Goal: Transaction & Acquisition: Download file/media

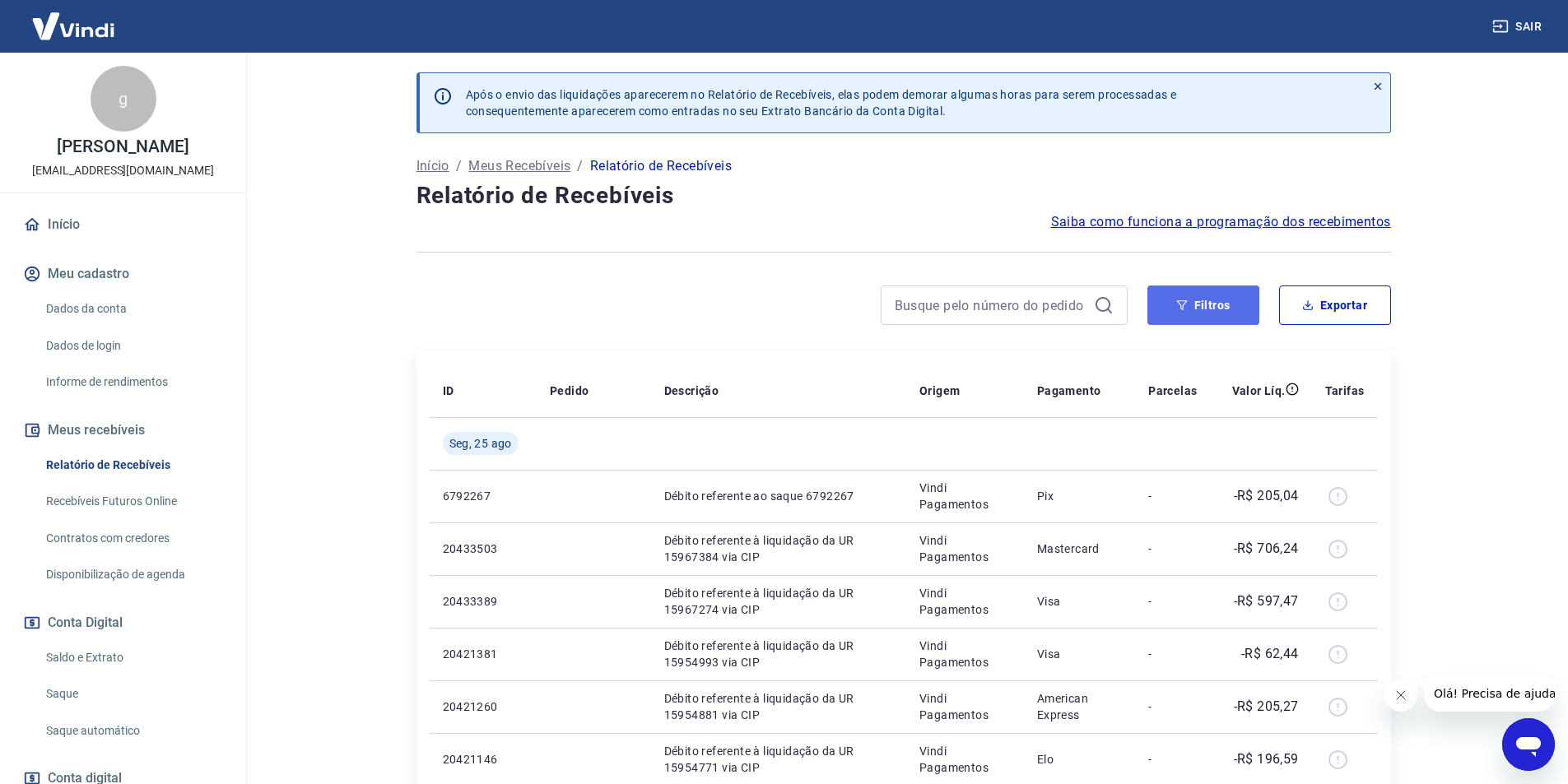
click at [1238, 313] on button "Filtros" at bounding box center [1203, 305] width 112 height 39
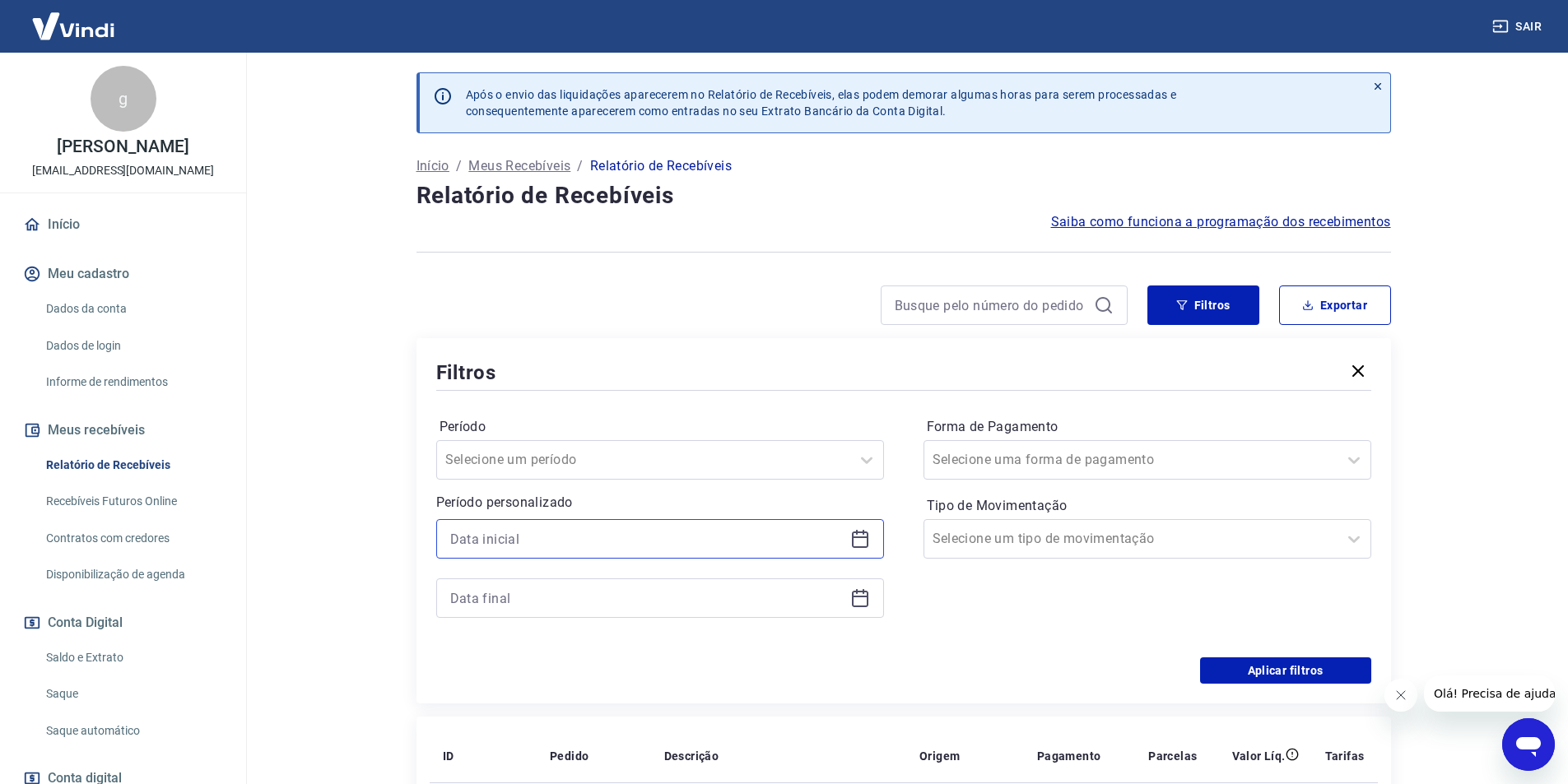
click at [820, 541] on input at bounding box center [647, 539] width 393 height 25
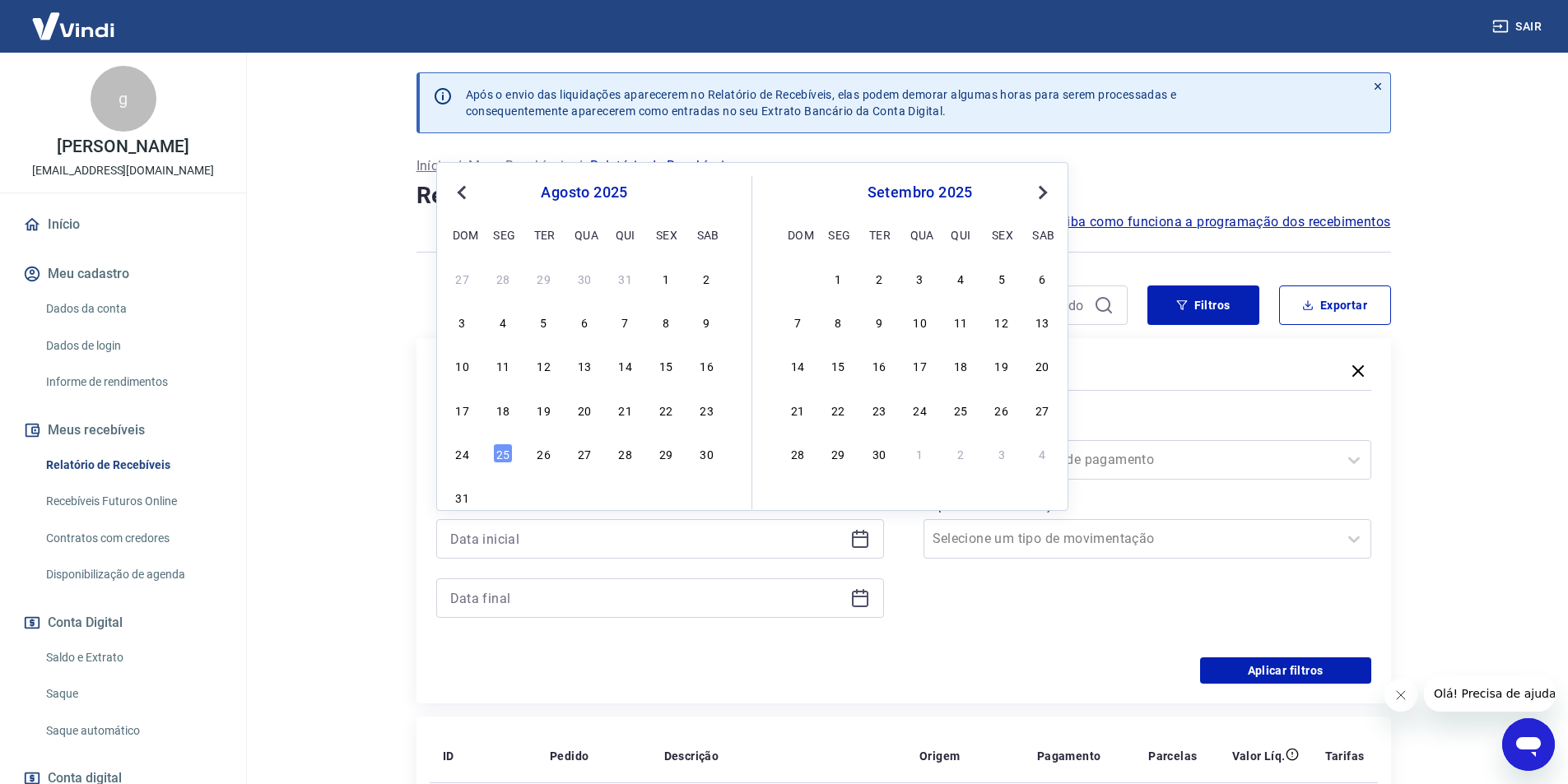
click at [677, 416] on div "17 18 19 20 21 22 23" at bounding box center [584, 410] width 269 height 24
click at [672, 416] on div "22" at bounding box center [666, 410] width 20 height 20
type input "[DATE]"
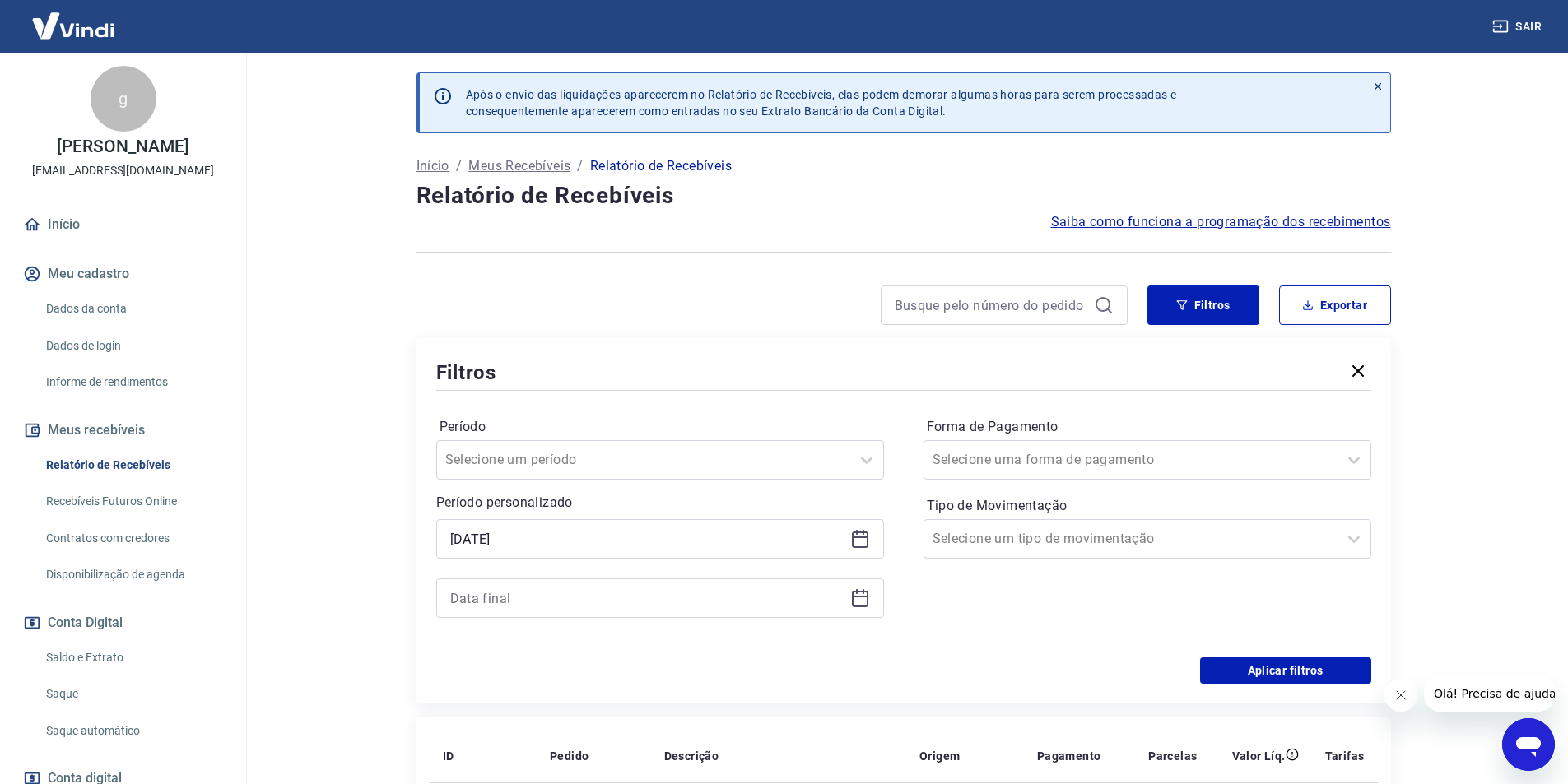
click at [868, 598] on icon at bounding box center [860, 598] width 20 height 20
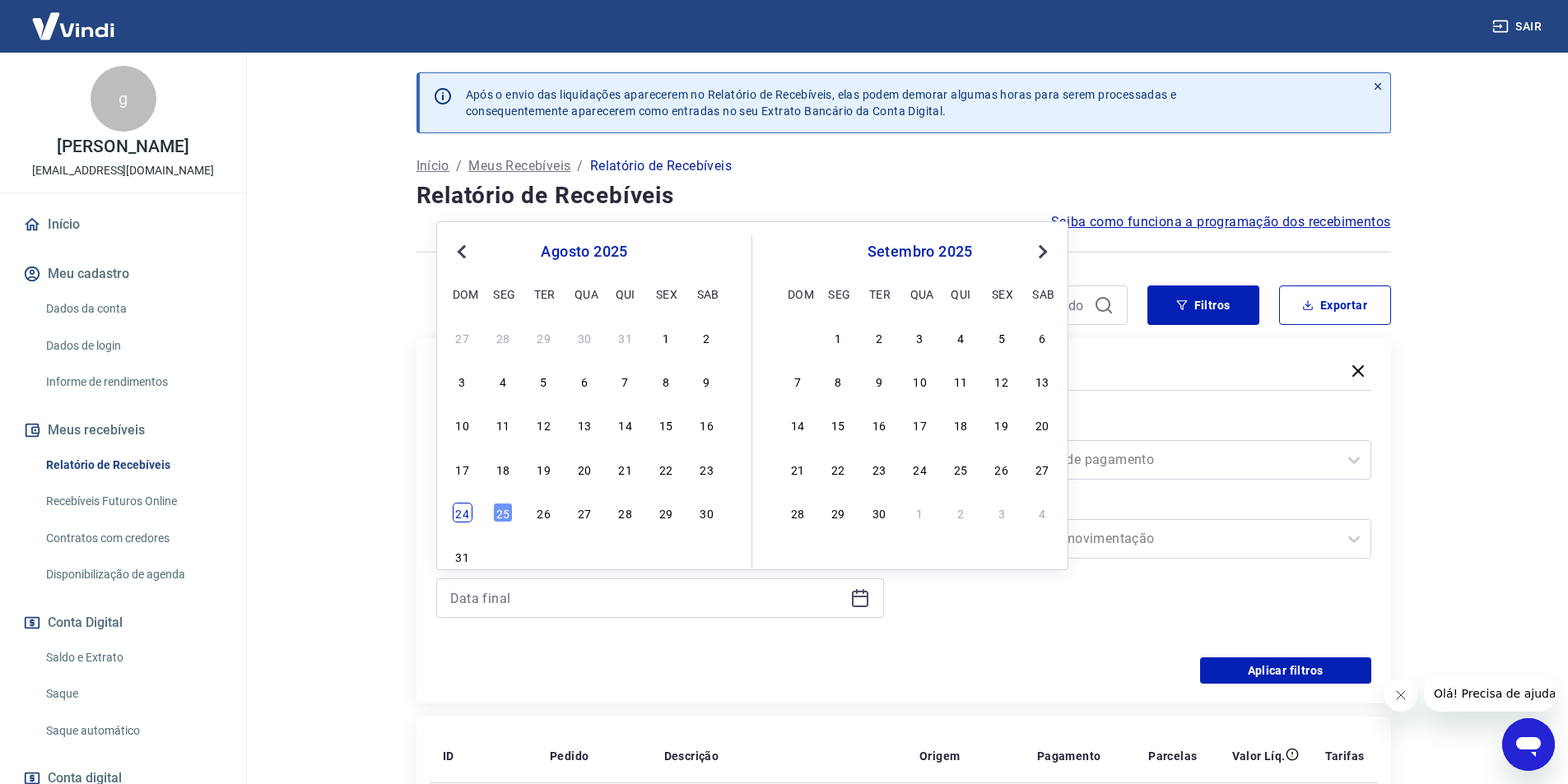
click at [457, 511] on div "24" at bounding box center [462, 512] width 20 height 20
type input "[DATE]"
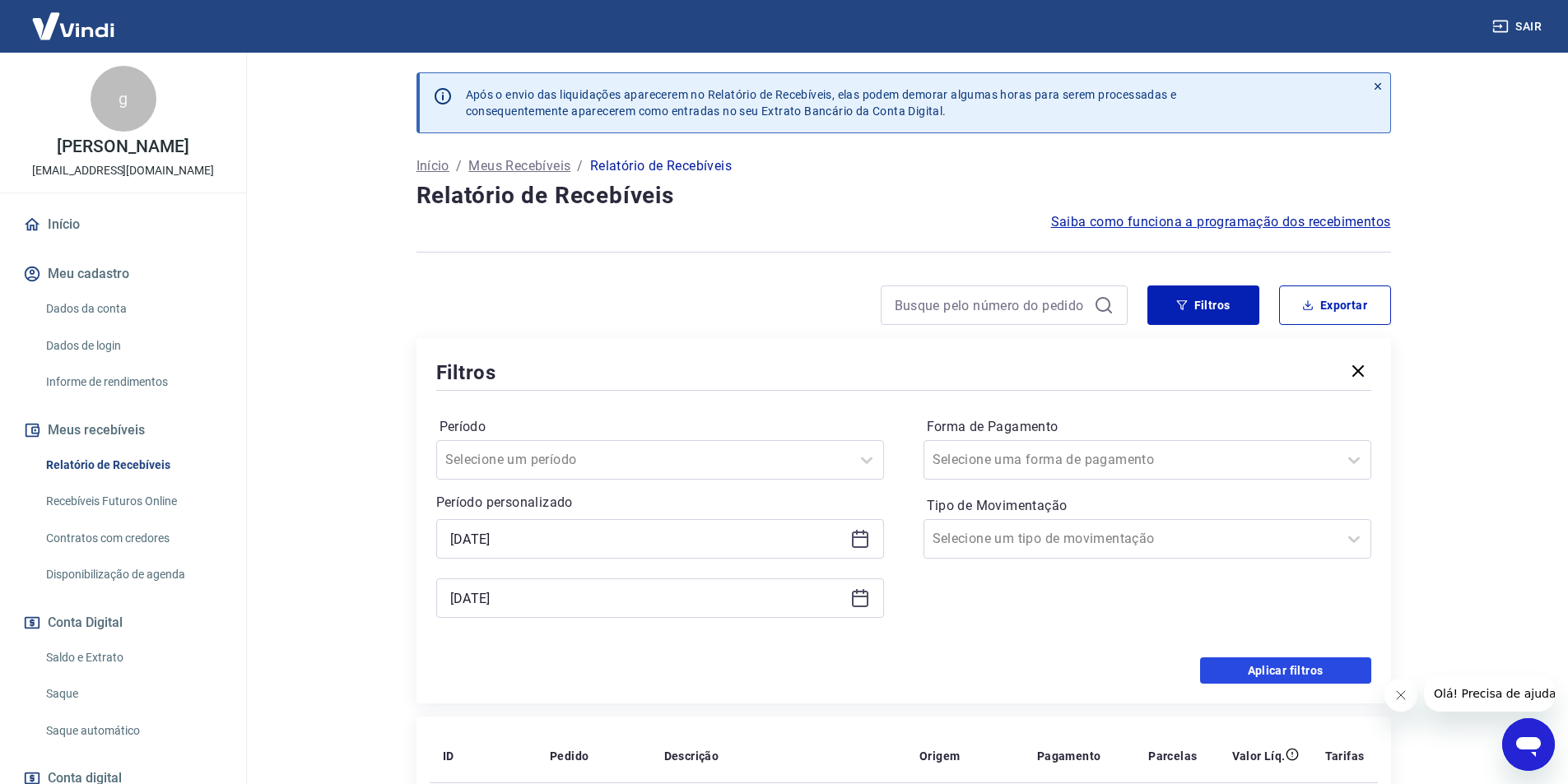
drag, startPoint x: 1263, startPoint y: 671, endPoint x: 1142, endPoint y: 343, distance: 349.6
click at [1263, 671] on button "Aplicar filtros" at bounding box center [1286, 670] width 171 height 27
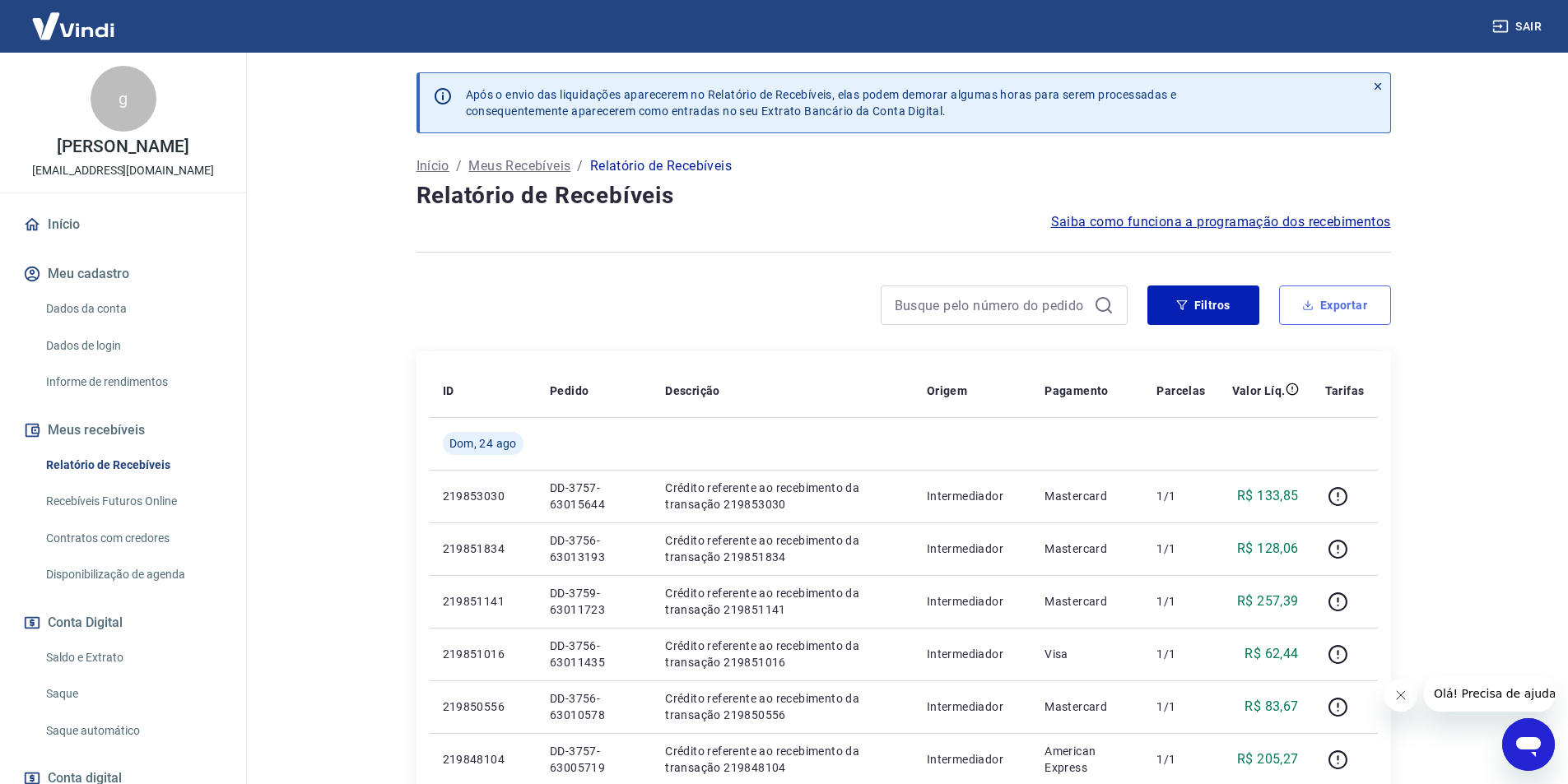
click at [1325, 313] on button "Exportar" at bounding box center [1334, 305] width 112 height 39
type input "[DATE]"
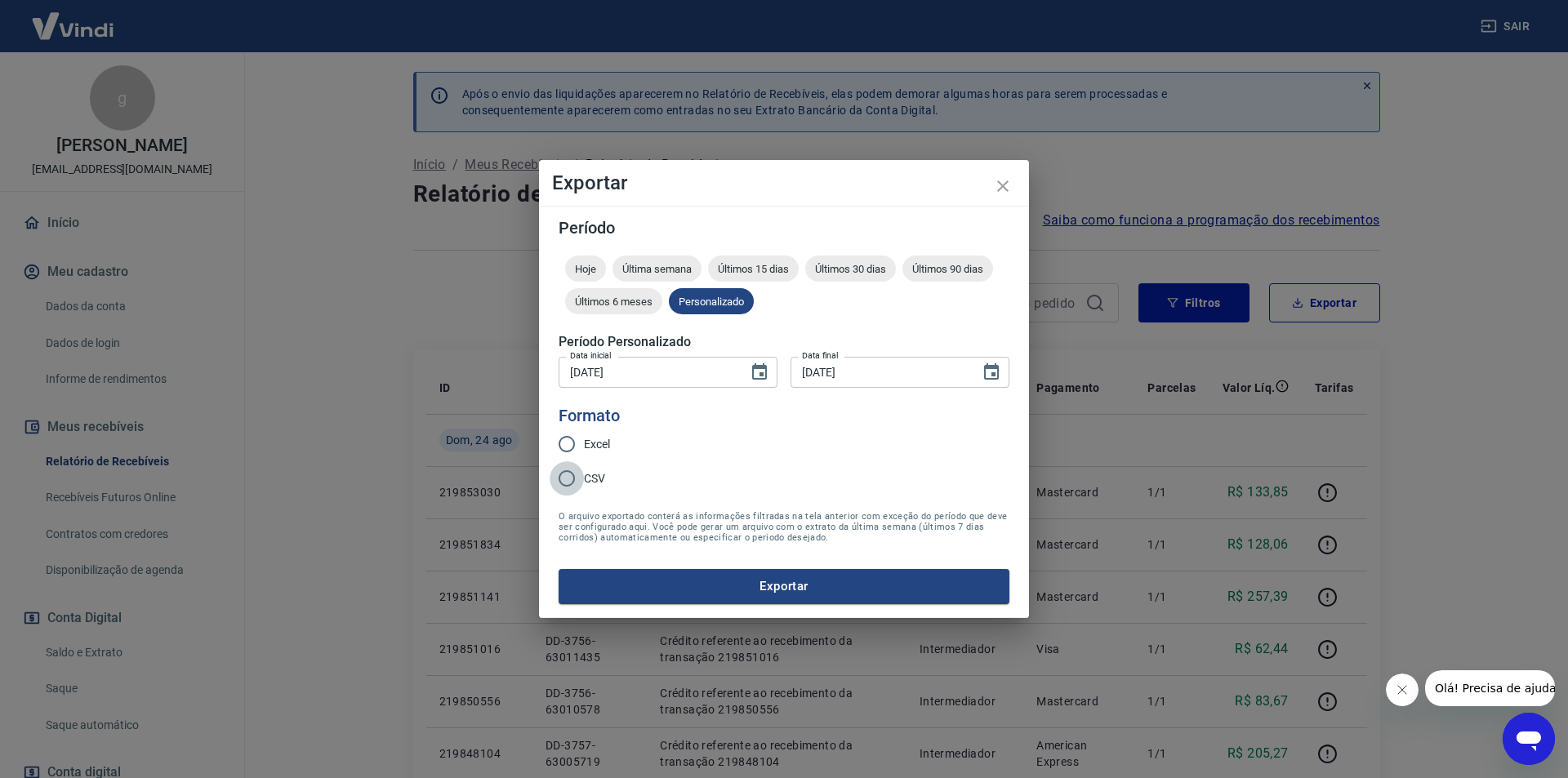
click at [577, 476] on input "CSV" at bounding box center [567, 479] width 34 height 34
radio input "true"
click at [1479, 777] on div "Exportar Período Hoje Última semana Últimos 15 dias Últimos 30 dias Últimos 90 …" at bounding box center [784, 389] width 1568 height 778
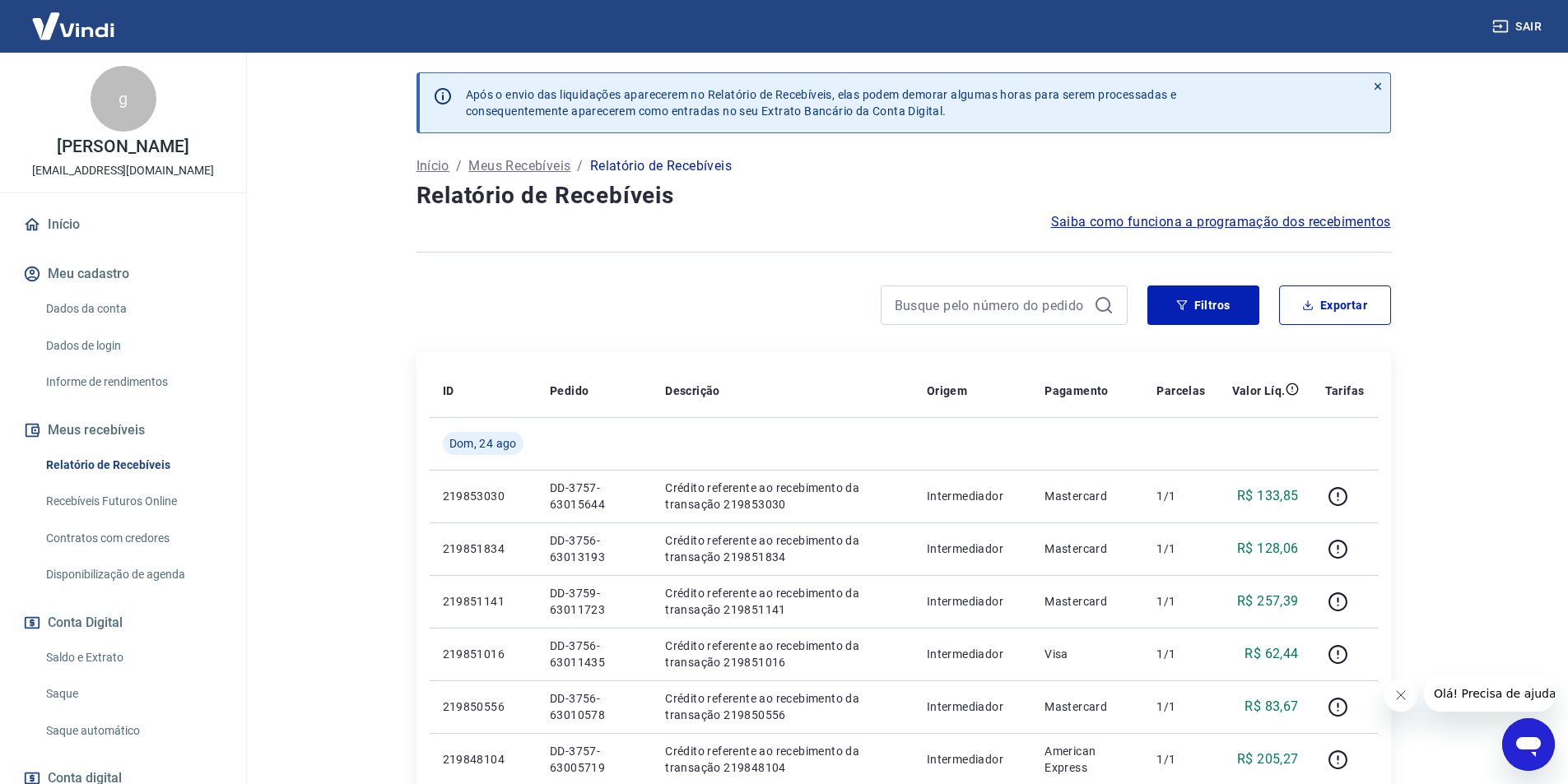
click at [1322, 312] on button "Exportar" at bounding box center [1334, 305] width 112 height 39
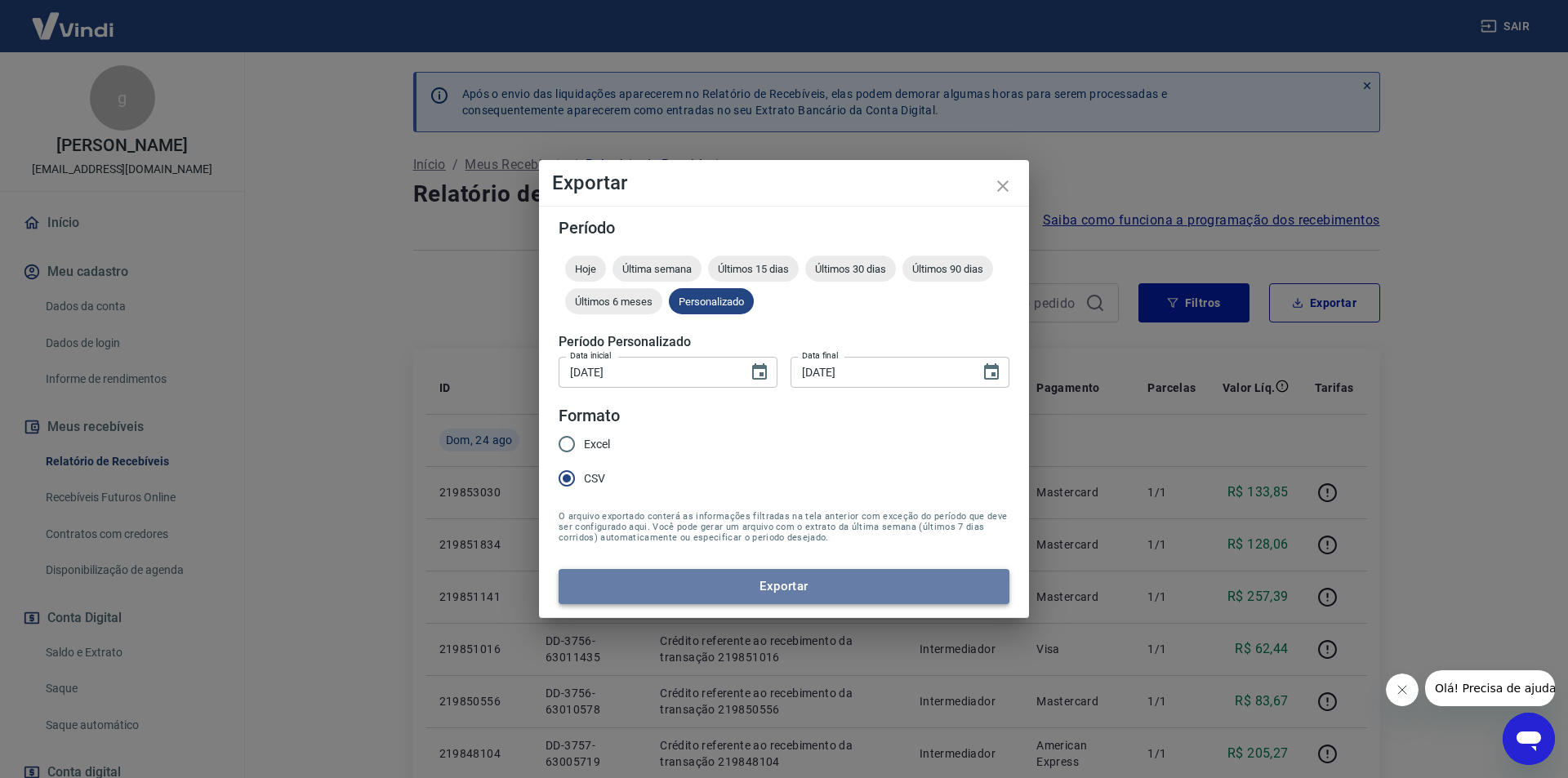
click at [728, 588] on button "Exportar" at bounding box center [784, 586] width 451 height 34
